Goal: Check status: Check status

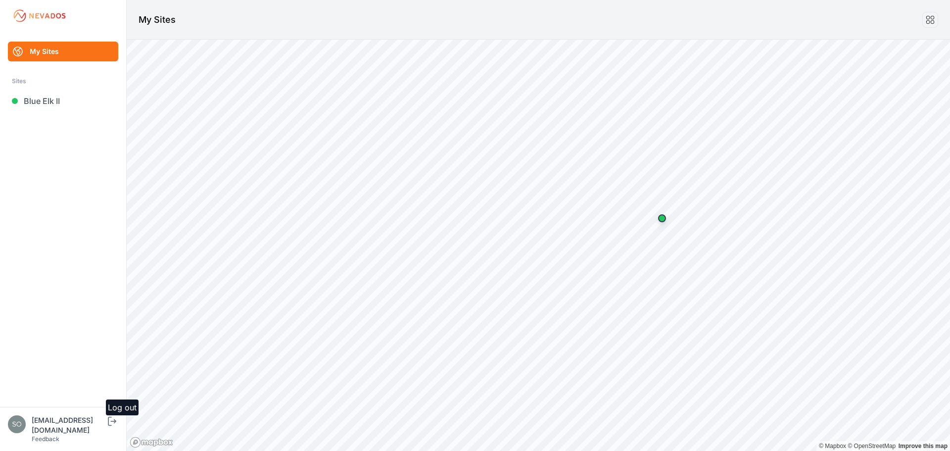
click at [110, 426] on icon "submit" at bounding box center [110, 421] width 4 height 9
click at [58, 104] on link "Sloughhouse" at bounding box center [63, 101] width 110 height 20
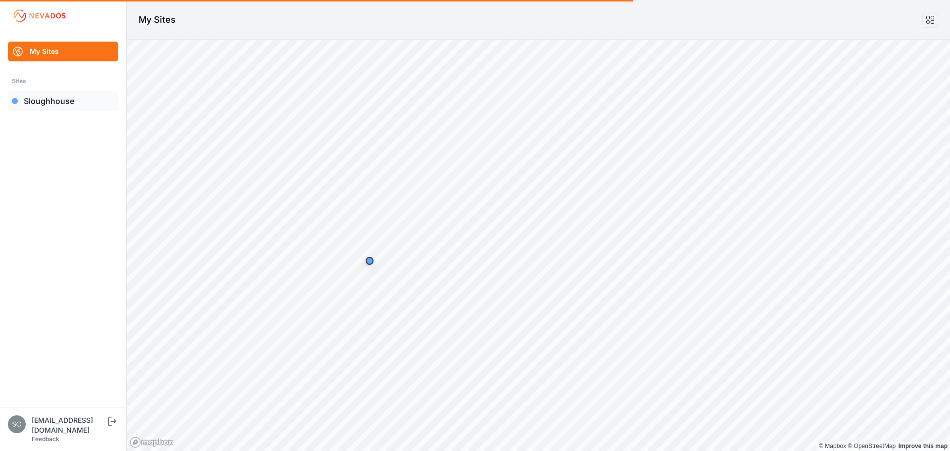
click at [30, 103] on link "Sloughhouse" at bounding box center [63, 101] width 110 height 20
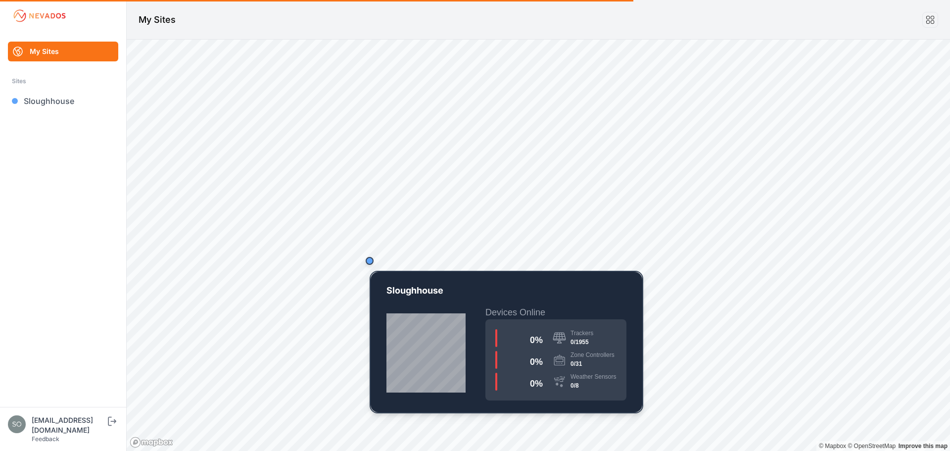
click at [369, 265] on div "Map marker" at bounding box center [370, 261] width 20 height 20
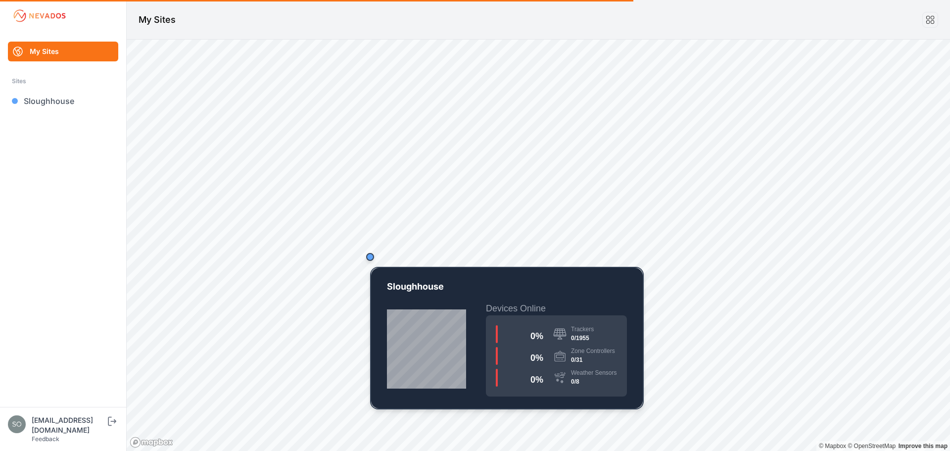
click at [371, 257] on div "Map marker" at bounding box center [370, 257] width 8 height 8
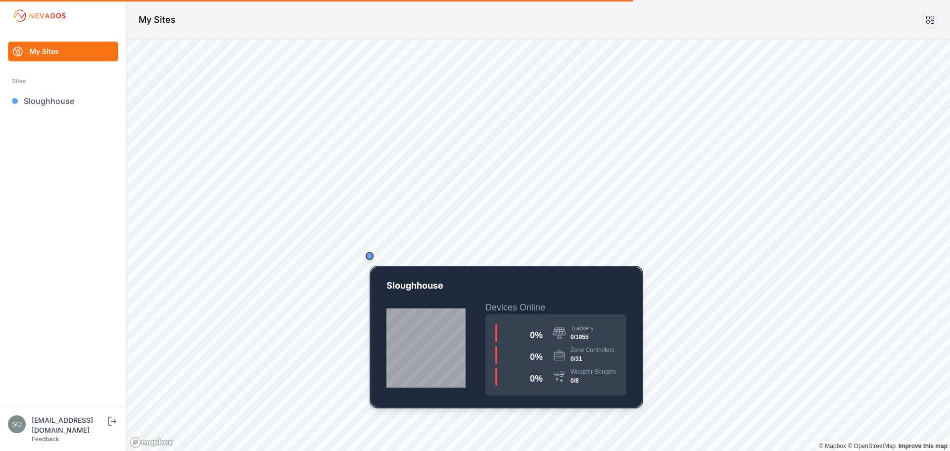
click at [371, 257] on div "Map marker" at bounding box center [370, 256] width 8 height 8
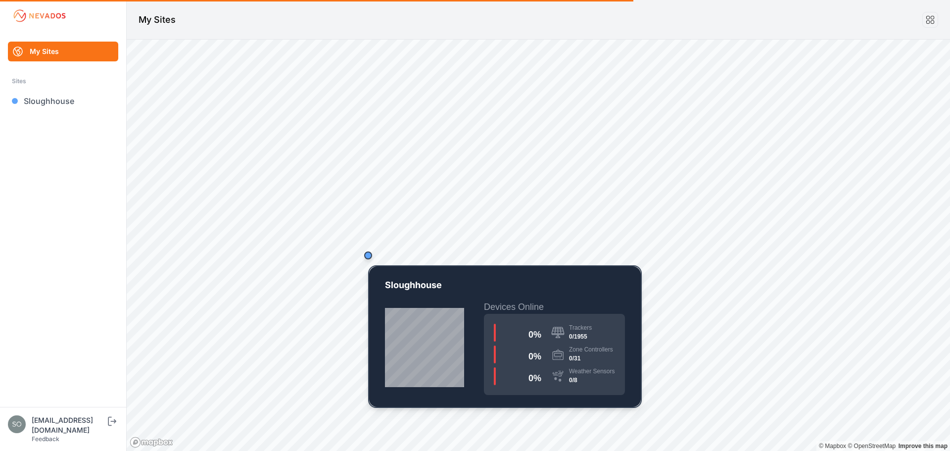
click at [366, 256] on div "Map marker" at bounding box center [368, 255] width 8 height 8
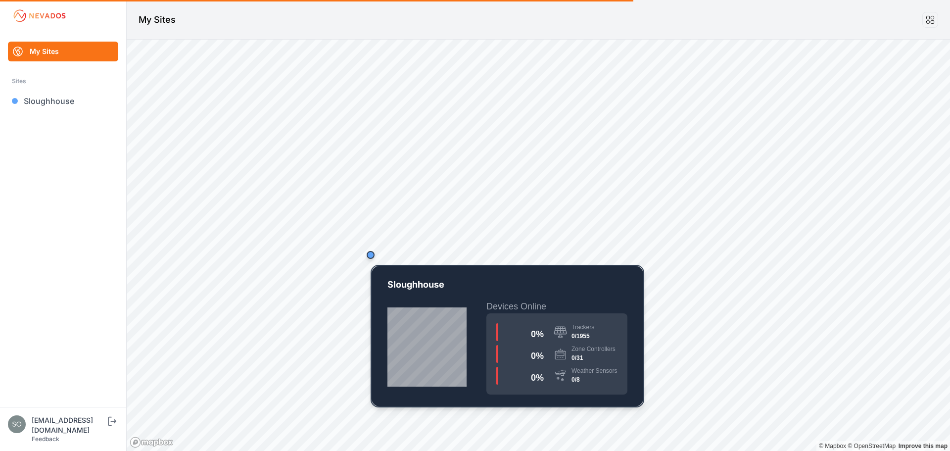
click at [369, 257] on div "Map marker" at bounding box center [371, 255] width 8 height 8
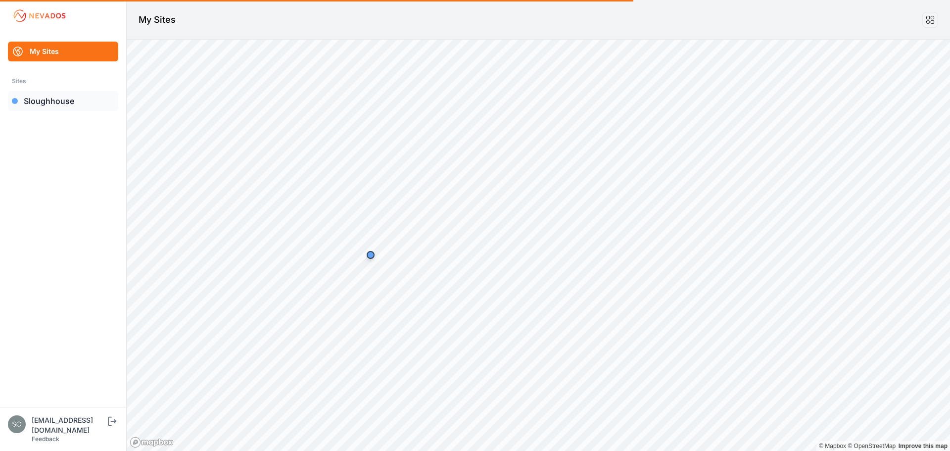
click at [49, 98] on link "Sloughhouse" at bounding box center [63, 101] width 110 height 20
